Goal: Information Seeking & Learning: Learn about a topic

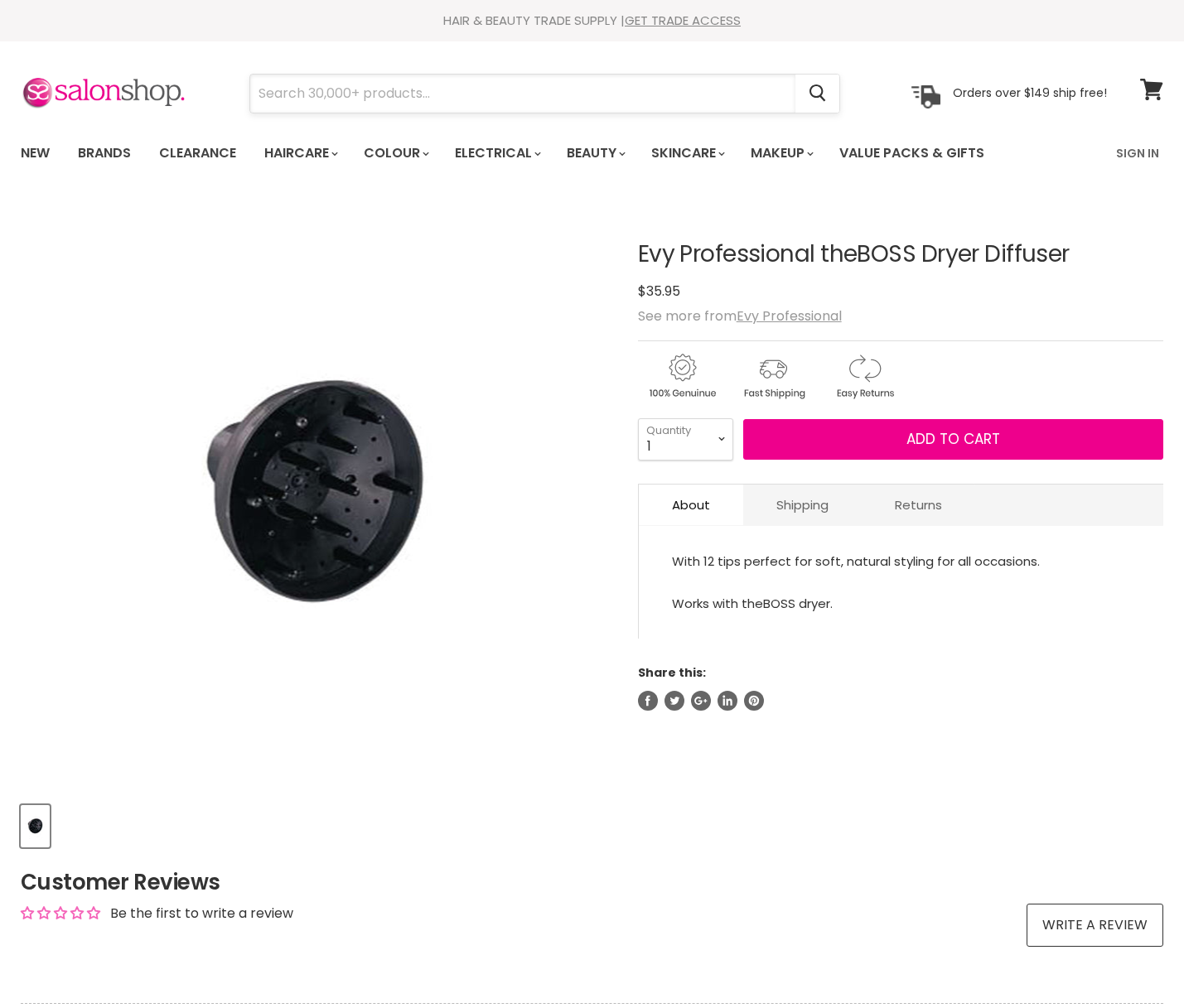
click at [301, 96] on input "Search" at bounding box center [522, 93] width 545 height 38
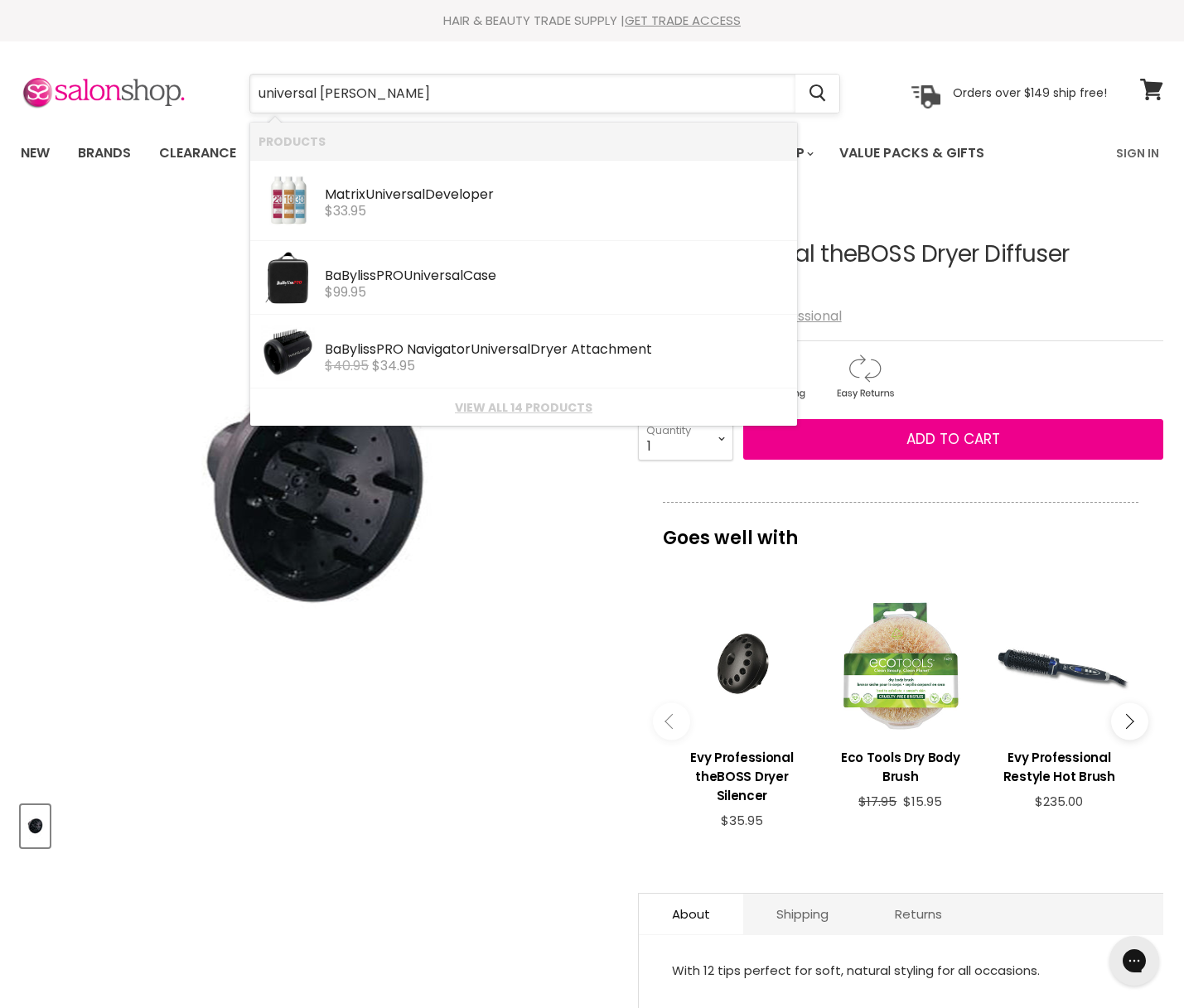
type input "universal dryer"
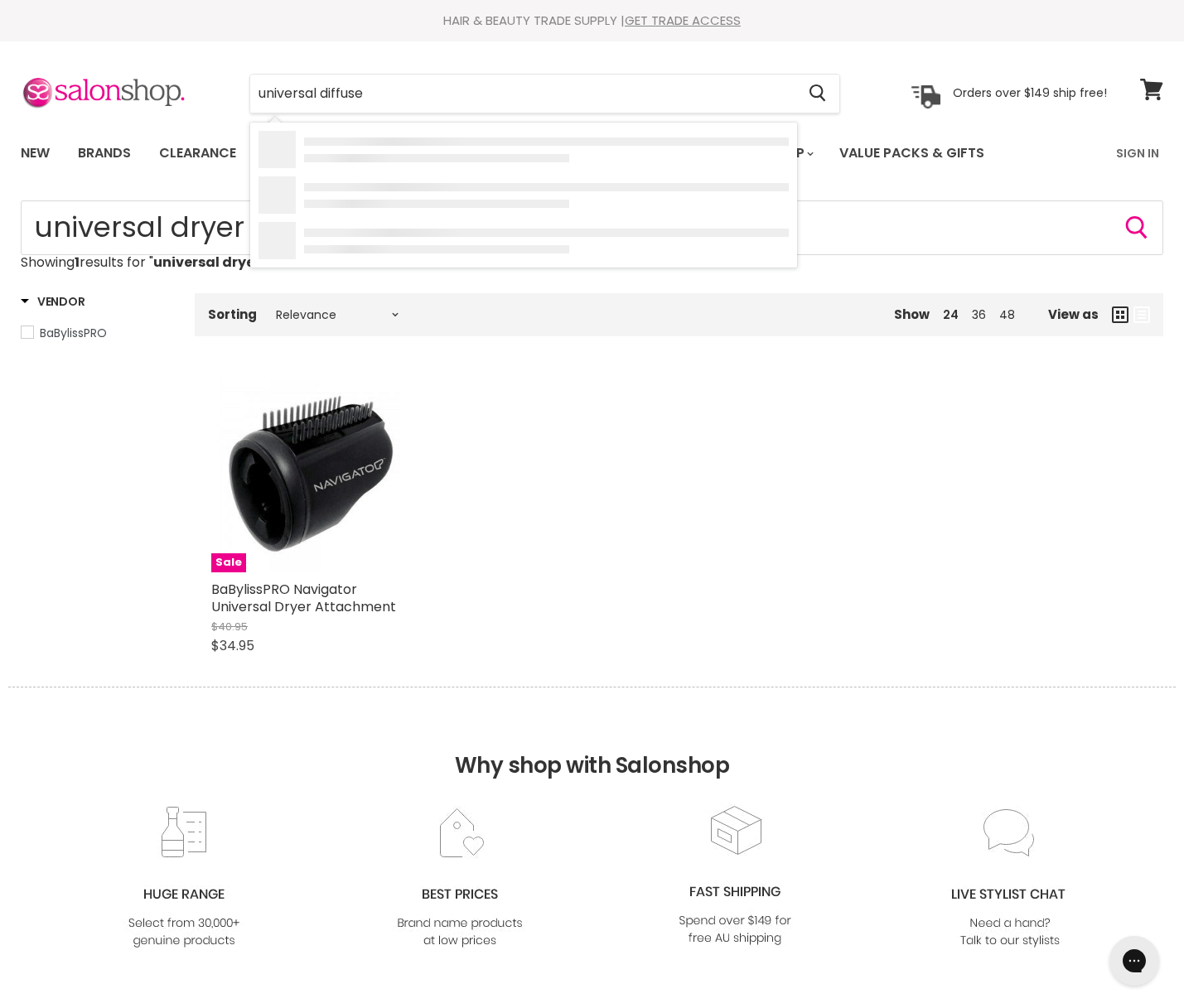
type input "universal diffuser"
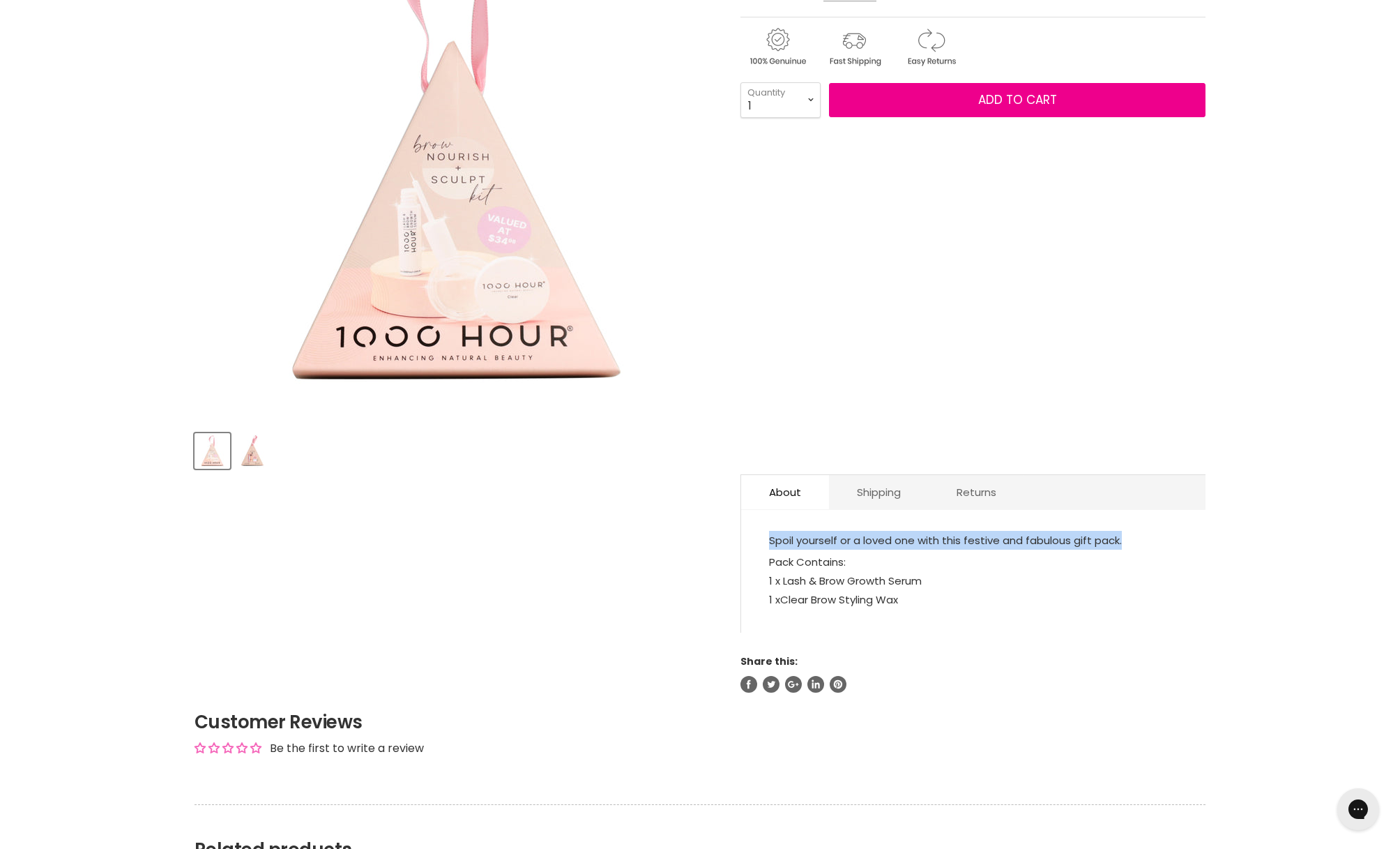
drag, startPoint x: 1128, startPoint y: 543, endPoint x: 769, endPoint y: 539, distance: 359.0
click at [769, 539] on p "Spoil yourself or a loved one with this festive and fabulous gift pack." at bounding box center [973, 542] width 408 height 21
copy p "Spoil yourself or a loved one with this festive and fabulous gift pack."
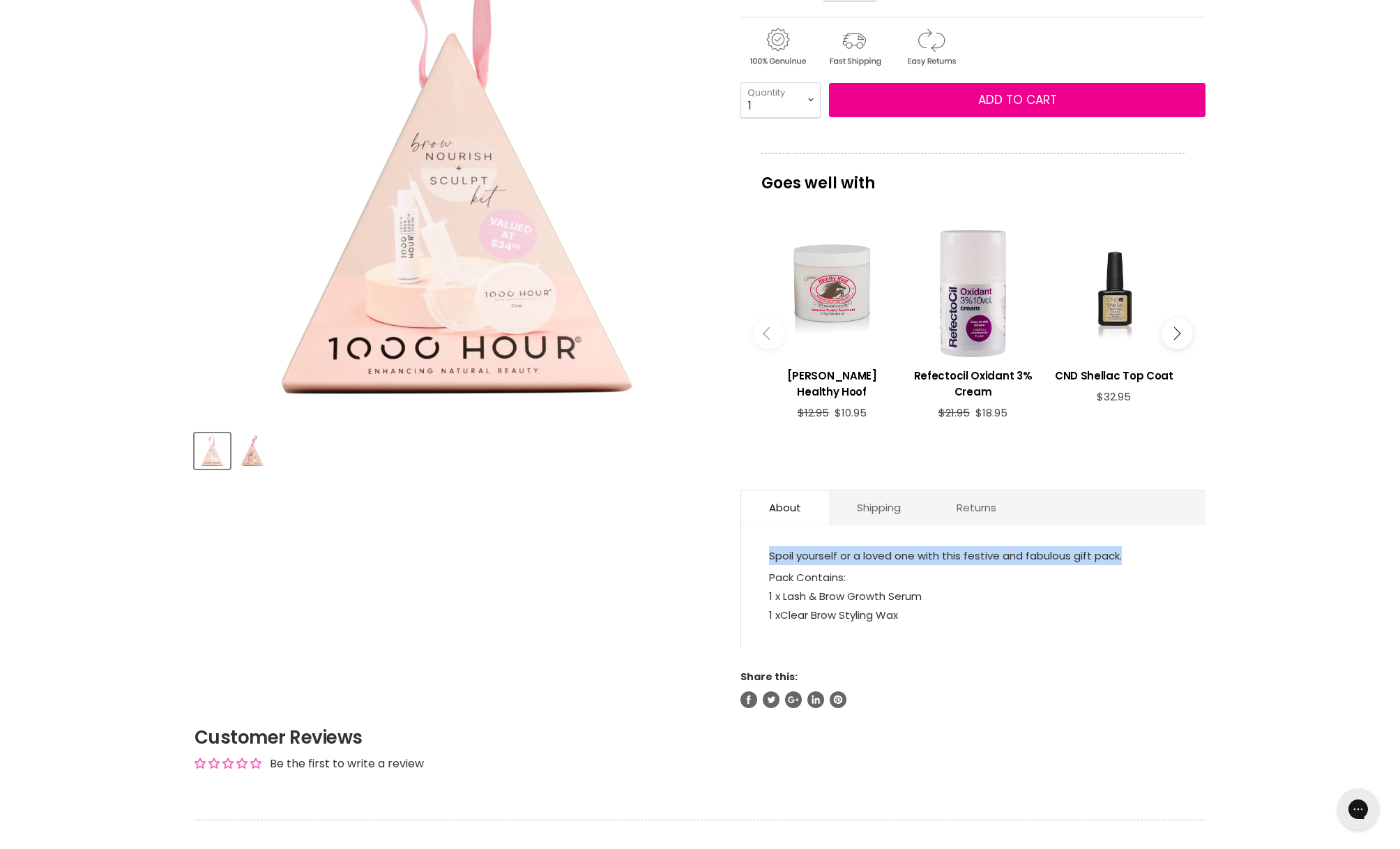
copy p "Spoil yourself or a loved one with this festive and fabulous gift pack."
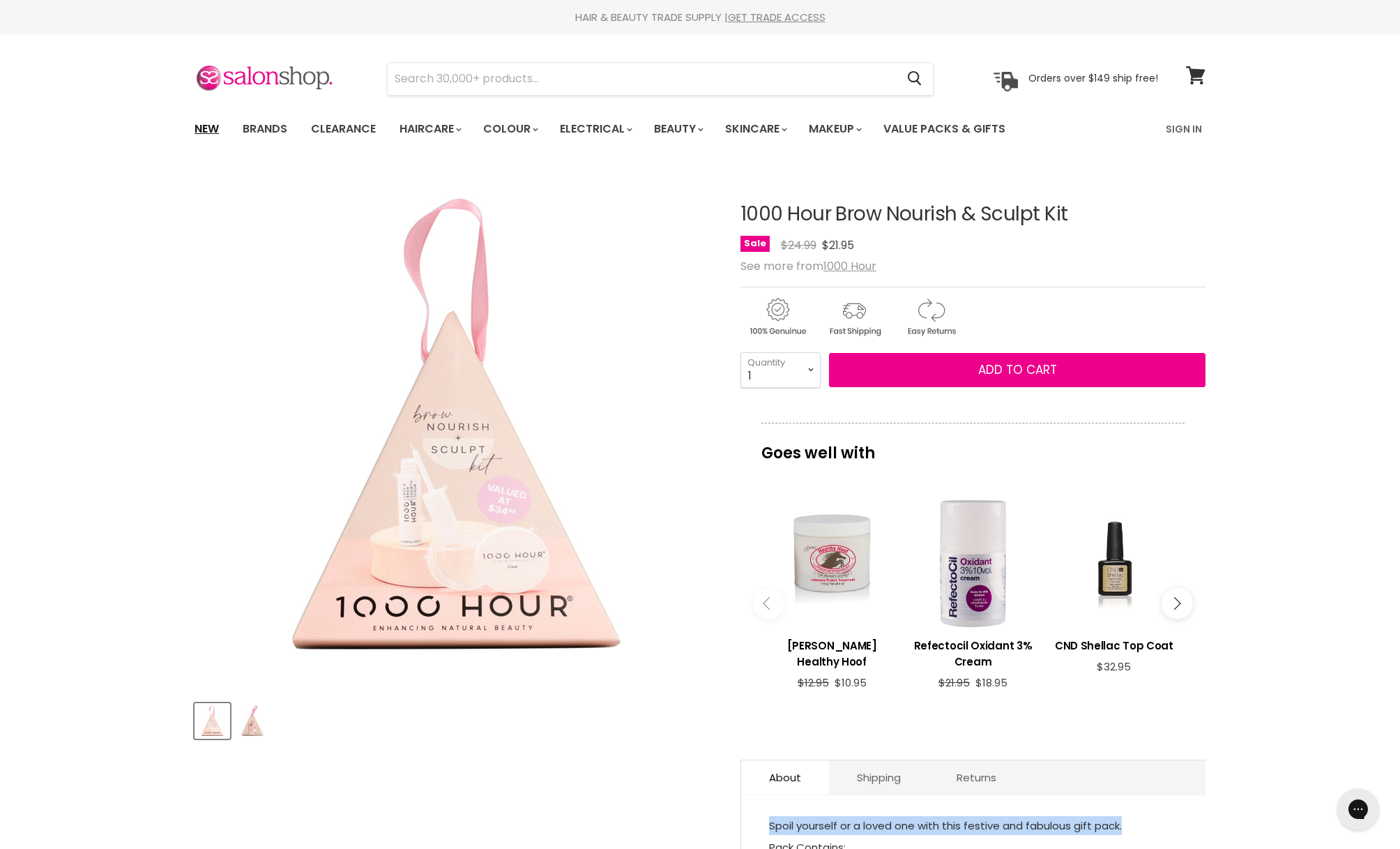
click at [201, 121] on link "New" at bounding box center [207, 129] width 46 height 29
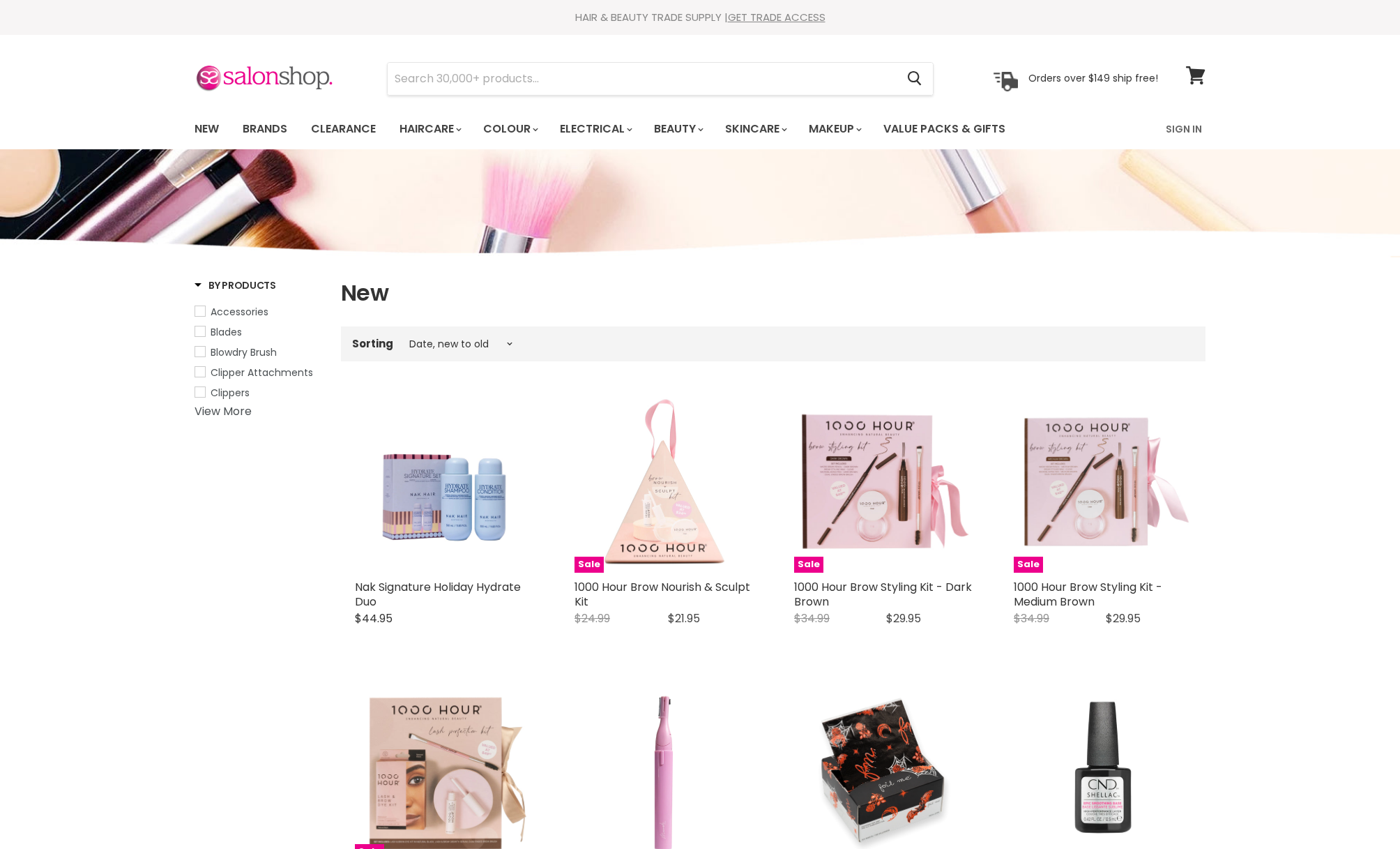
select select "created-descending"
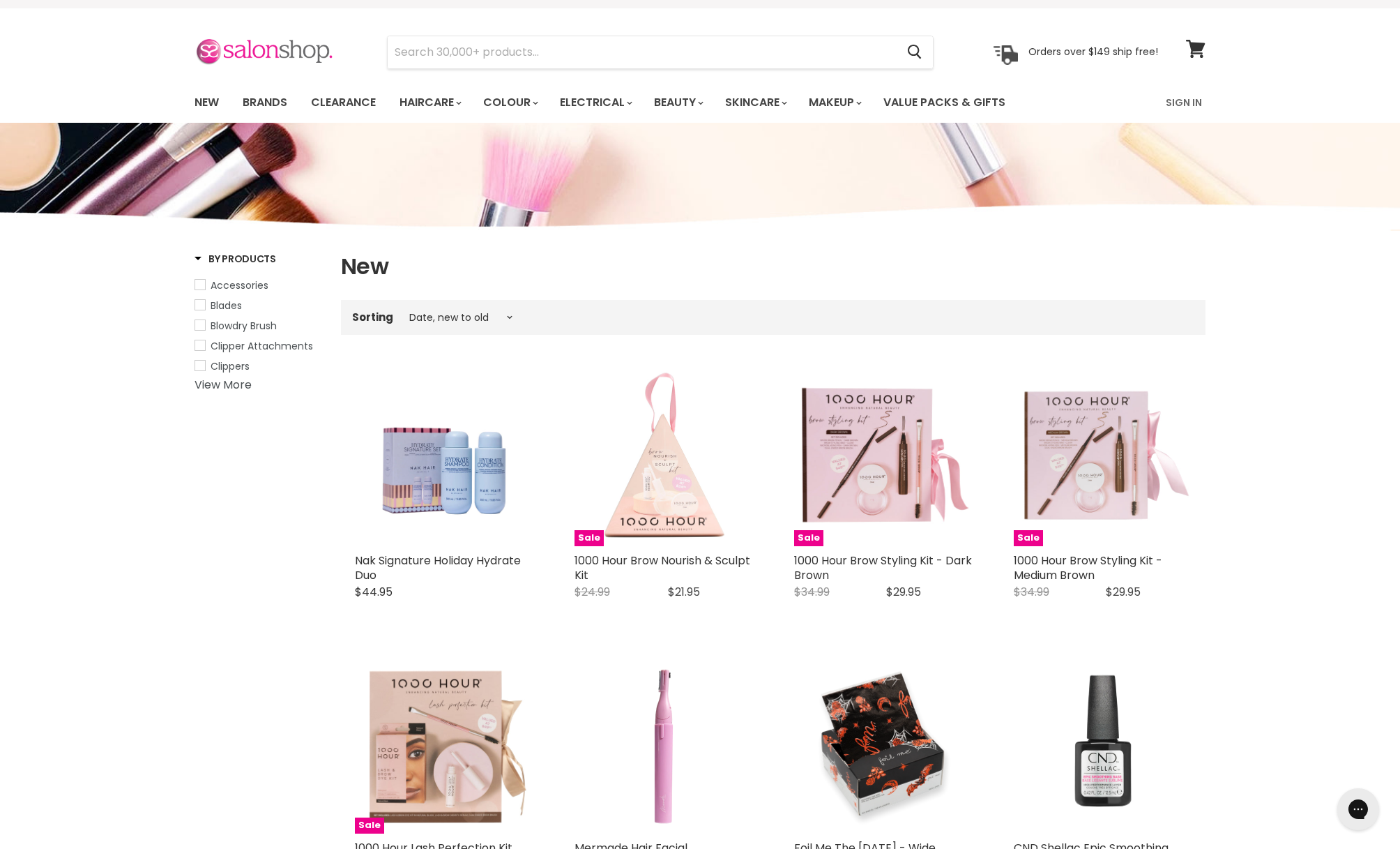
click at [269, 58] on img at bounding box center [264, 52] width 139 height 29
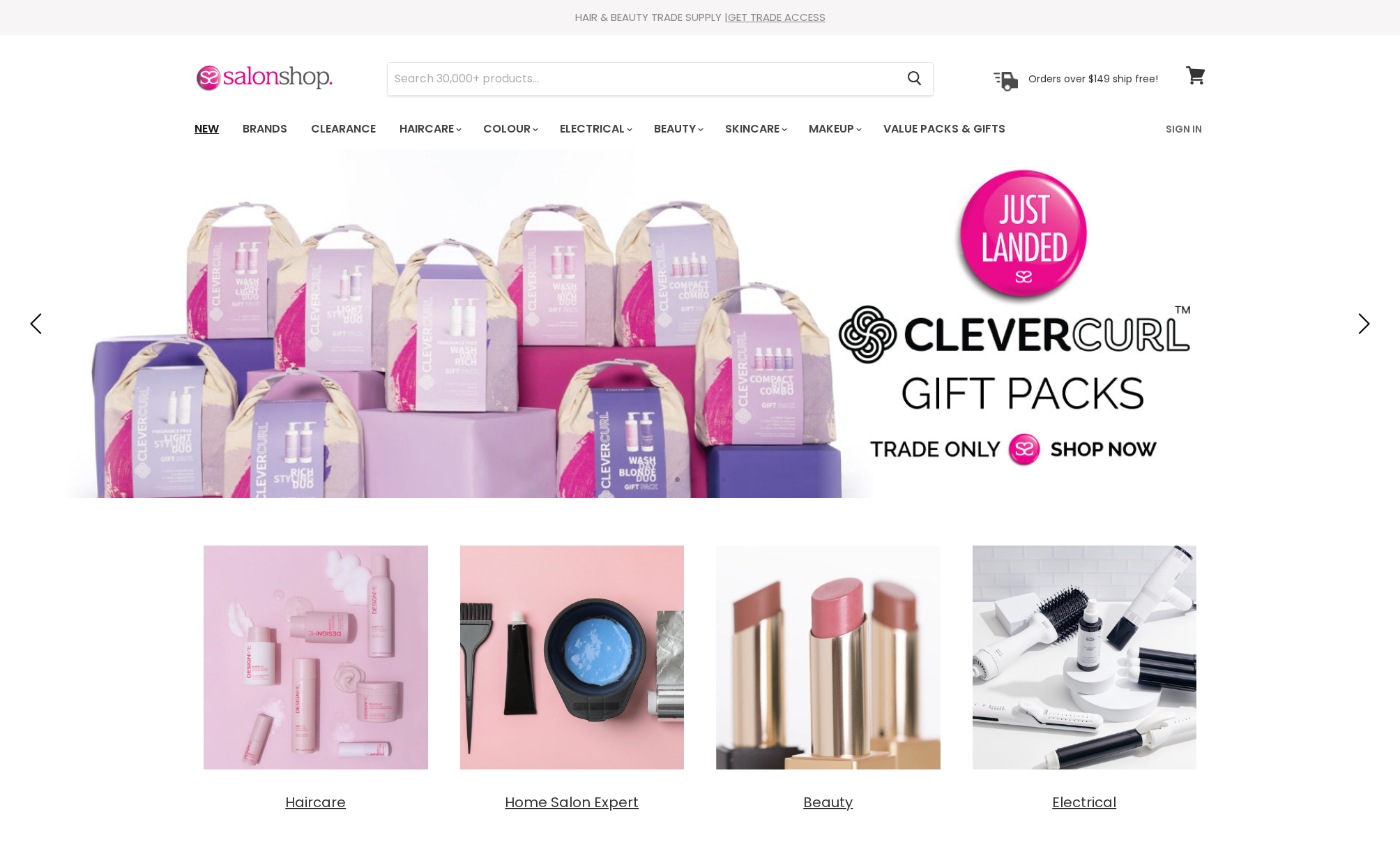
click at [210, 120] on link "New" at bounding box center [207, 129] width 46 height 29
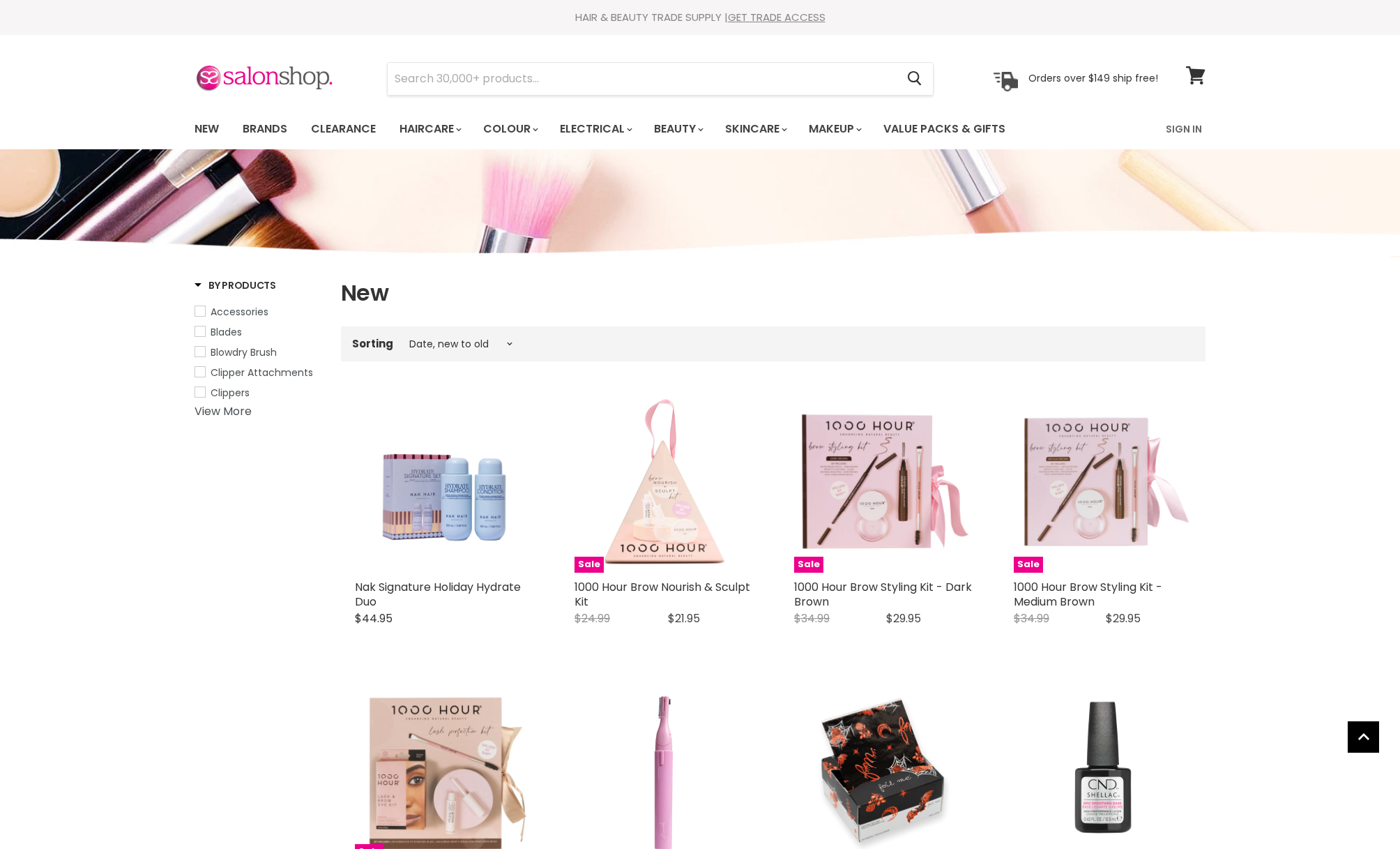
select select "created-descending"
click at [264, 78] on img at bounding box center [264, 78] width 139 height 29
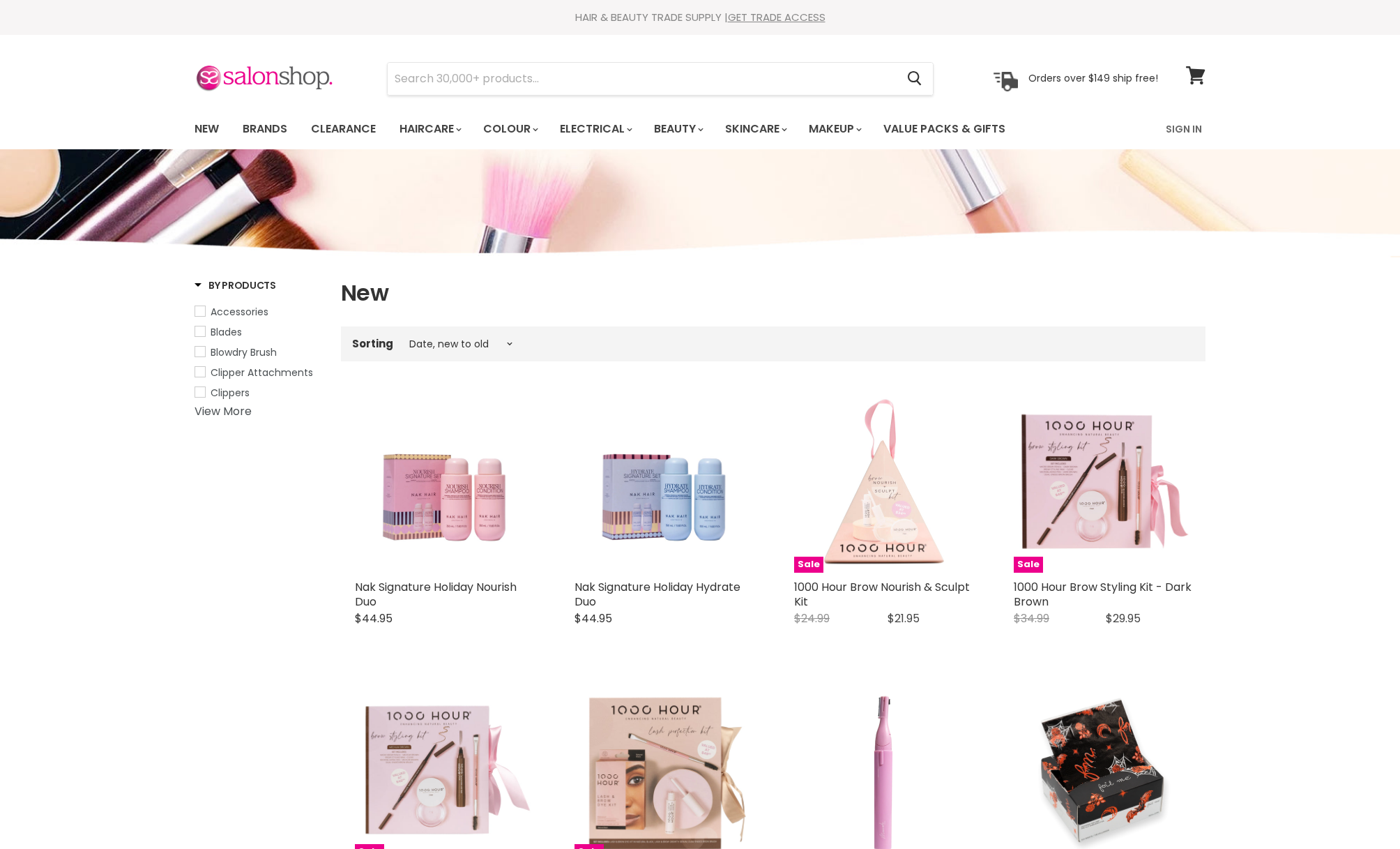
select select "created-descending"
click at [246, 81] on img at bounding box center [264, 78] width 139 height 29
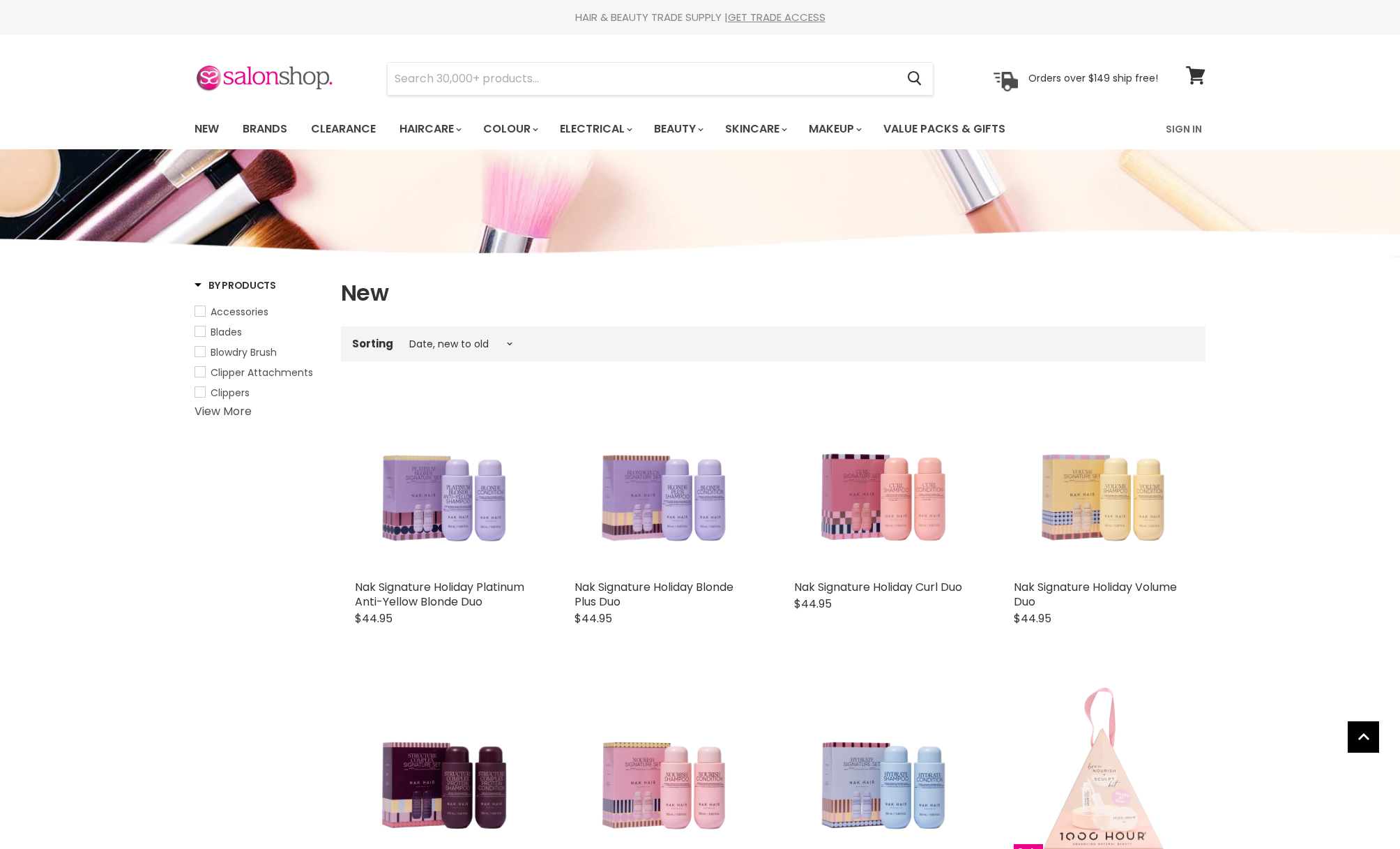
select select "created-descending"
